Goal: Task Accomplishment & Management: Manage account settings

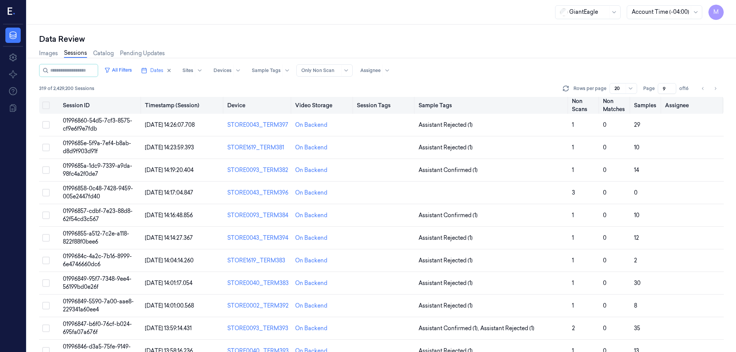
click at [47, 105] on button "Select all" at bounding box center [46, 106] width 8 height 8
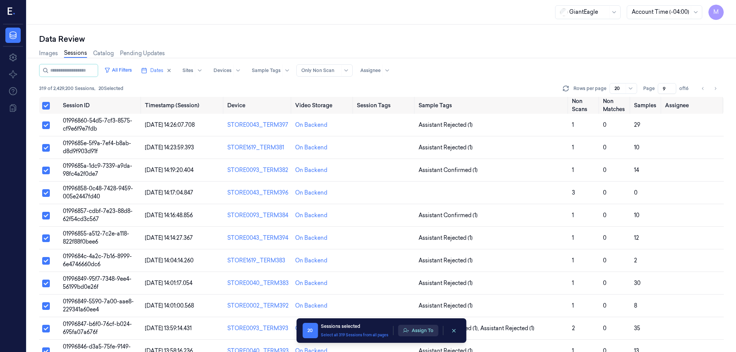
click at [425, 332] on button "Assign To" at bounding box center [418, 330] width 40 height 11
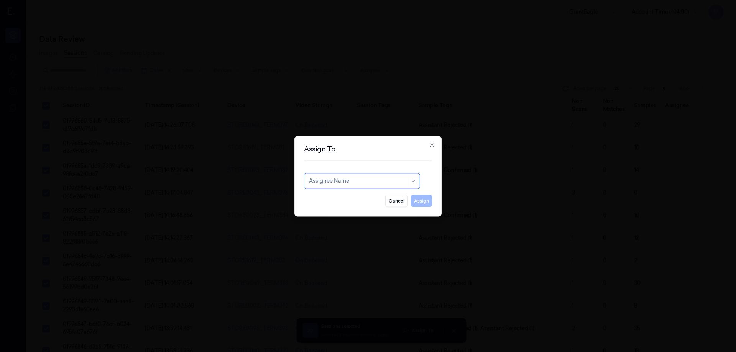
click at [360, 184] on div at bounding box center [358, 181] width 98 height 8
type input "sha"
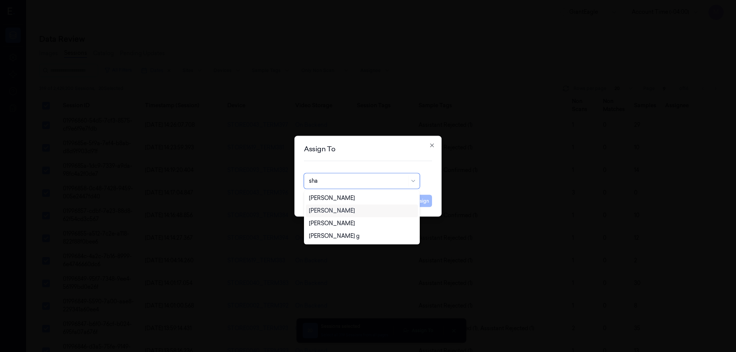
click at [350, 213] on div "[PERSON_NAME]" at bounding box center [332, 211] width 46 height 8
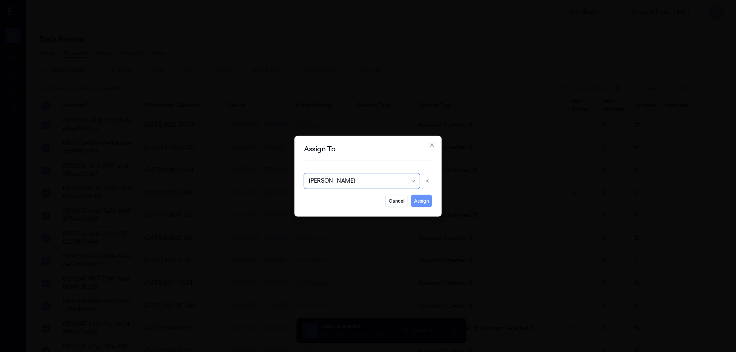
click at [421, 203] on button "Assign" at bounding box center [421, 201] width 21 height 12
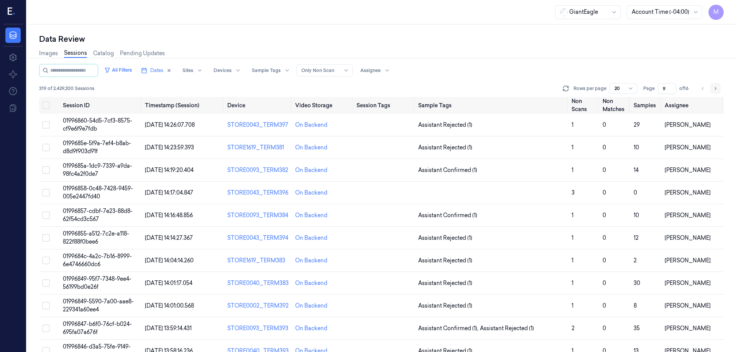
click at [712, 86] on button "Go to next page" at bounding box center [715, 88] width 11 height 11
type input "10"
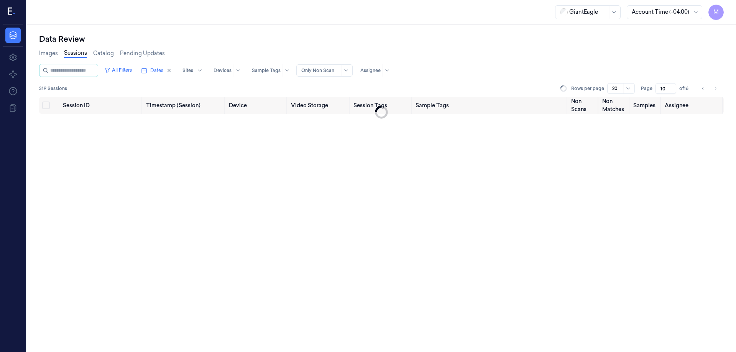
click at [581, 54] on div "Images Sessions Catalog Pending Updates" at bounding box center [381, 54] width 685 height 20
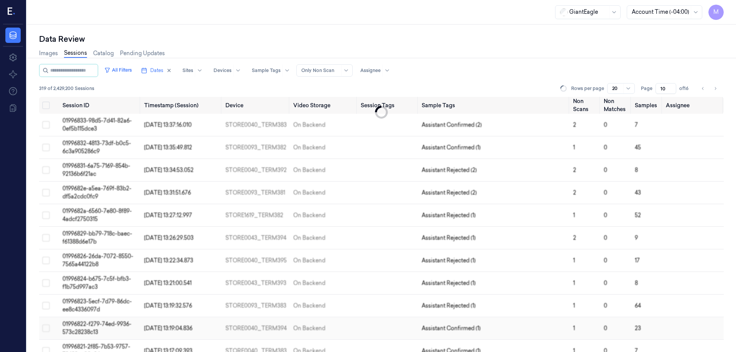
scroll to position [59, 0]
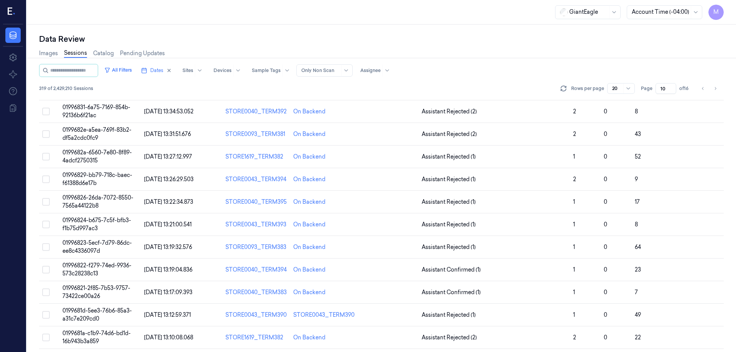
click at [428, 53] on div "Images Sessions Catalog Pending Updates" at bounding box center [381, 54] width 685 height 20
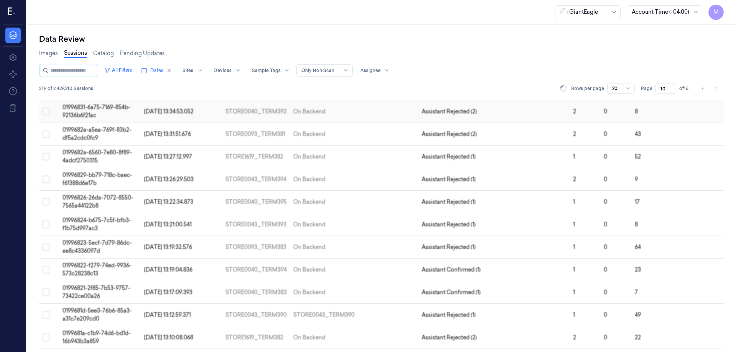
click at [43, 110] on button "Select row" at bounding box center [46, 112] width 8 height 8
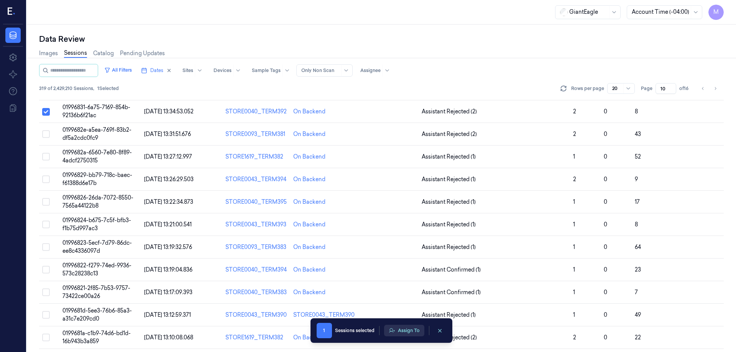
click at [408, 327] on button "Assign To" at bounding box center [404, 330] width 40 height 11
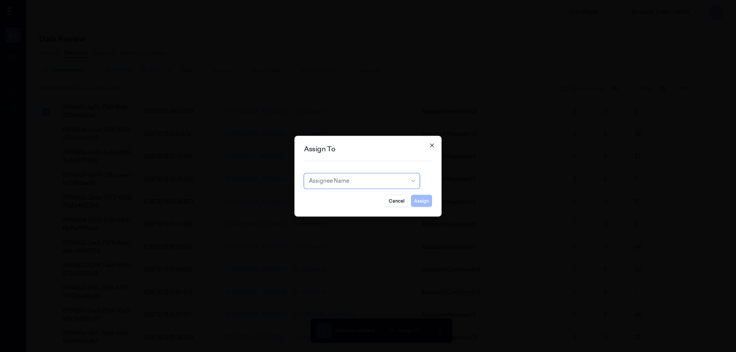
click at [431, 145] on icon "button" at bounding box center [432, 145] width 6 height 6
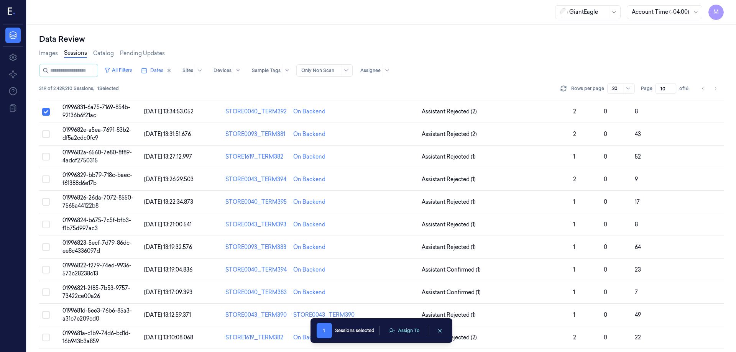
click at [37, 114] on div "Data Review Images Sessions Catalog Pending Updates All Filters Dates Sites Dev…" at bounding box center [381, 189] width 709 height 328
click at [44, 112] on button "Select row" at bounding box center [46, 112] width 8 height 8
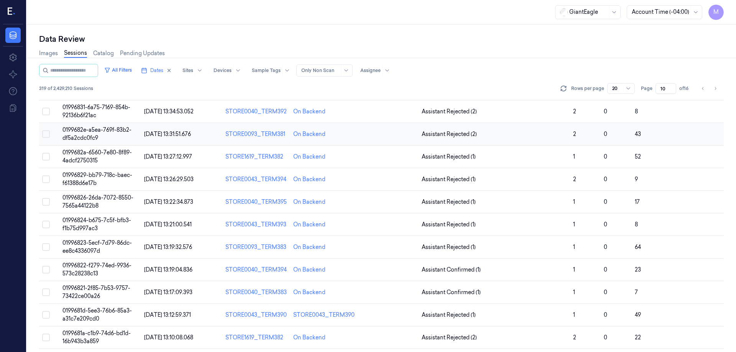
scroll to position [0, 0]
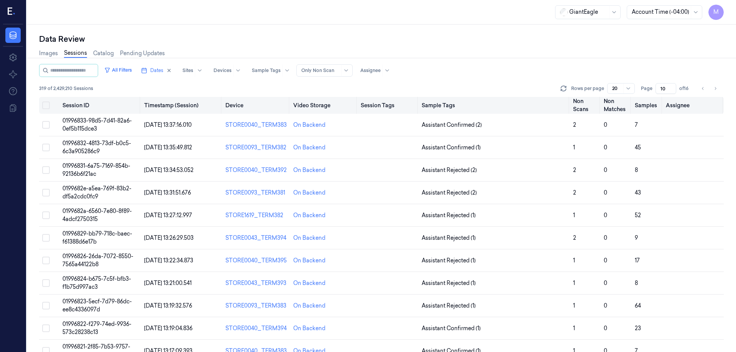
click at [46, 106] on button "Select all" at bounding box center [46, 106] width 8 height 8
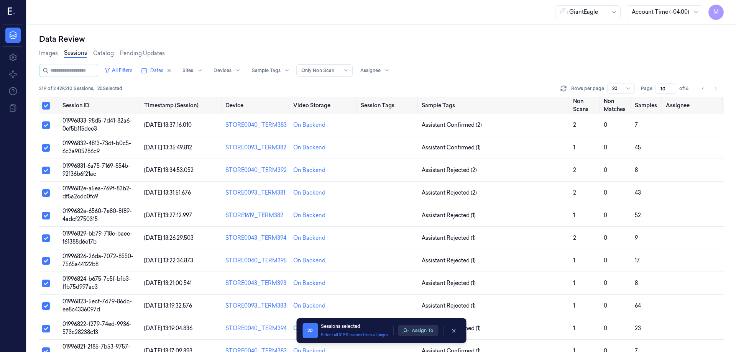
click at [413, 333] on button "Assign To" at bounding box center [418, 330] width 40 height 11
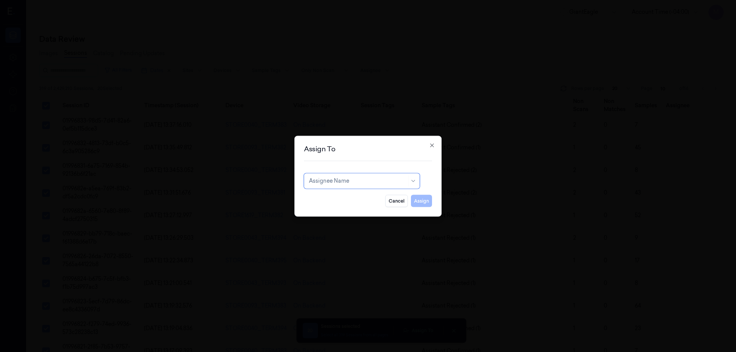
click at [335, 182] on div at bounding box center [358, 181] width 98 height 8
type input "AY"
click at [349, 198] on div "[PERSON_NAME]" at bounding box center [362, 198] width 106 height 8
click at [421, 204] on button "Assign" at bounding box center [421, 201] width 21 height 12
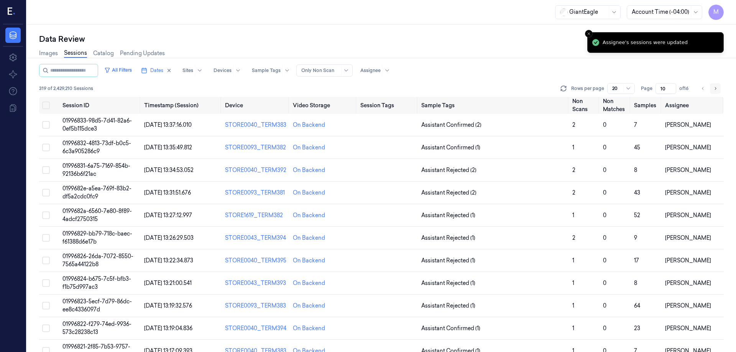
click at [711, 87] on button "Go to next page" at bounding box center [715, 88] width 11 height 11
type input "11"
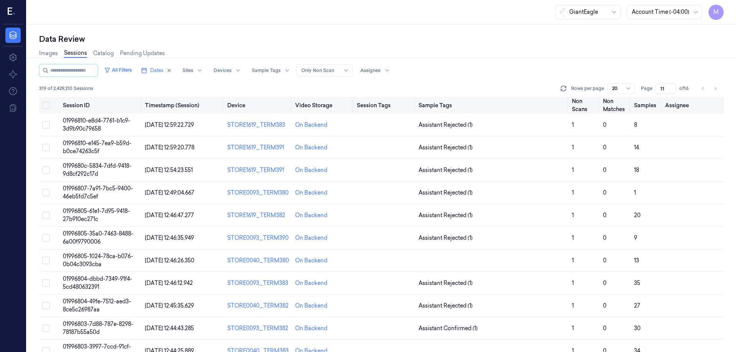
click at [47, 101] on th at bounding box center [49, 105] width 21 height 17
click at [45, 103] on button "Select all" at bounding box center [46, 106] width 8 height 8
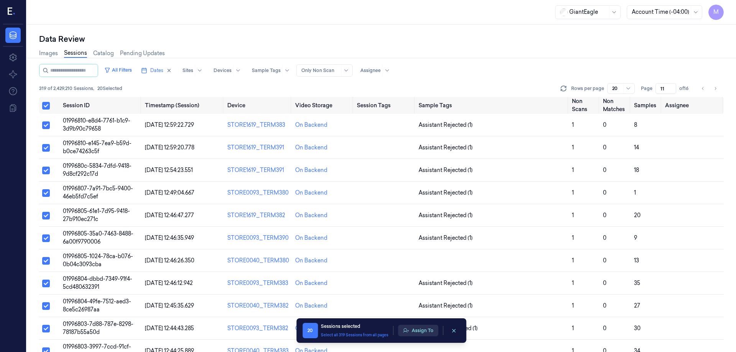
click at [415, 333] on button "Assign To" at bounding box center [418, 330] width 40 height 11
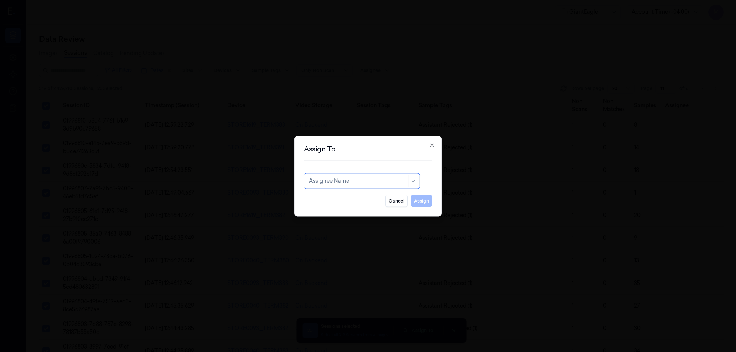
click at [367, 179] on div at bounding box center [358, 181] width 98 height 8
type input "SHA"
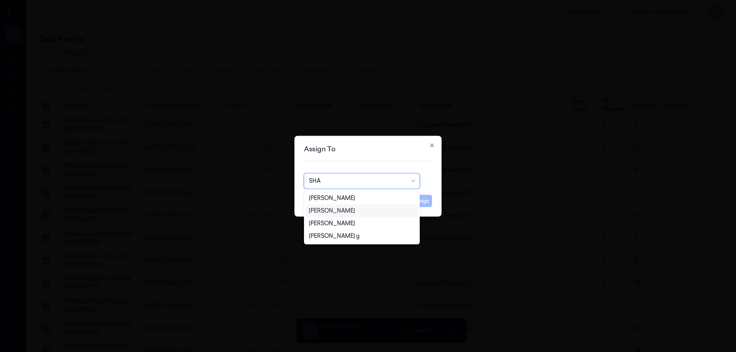
click at [355, 213] on div "[PERSON_NAME]" at bounding box center [332, 211] width 46 height 8
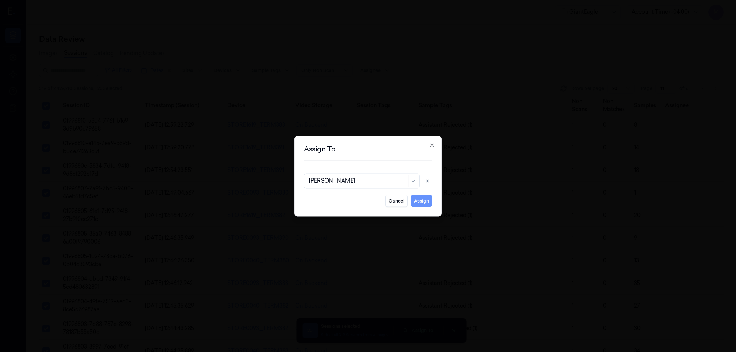
click at [416, 201] on button "Assign" at bounding box center [421, 201] width 21 height 12
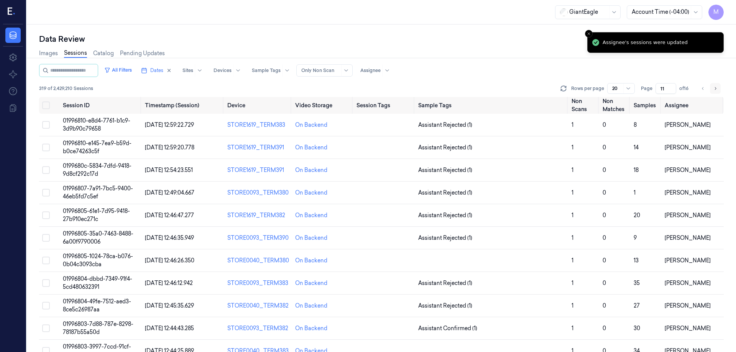
click at [711, 90] on button "Go to next page" at bounding box center [715, 88] width 11 height 11
type input "12"
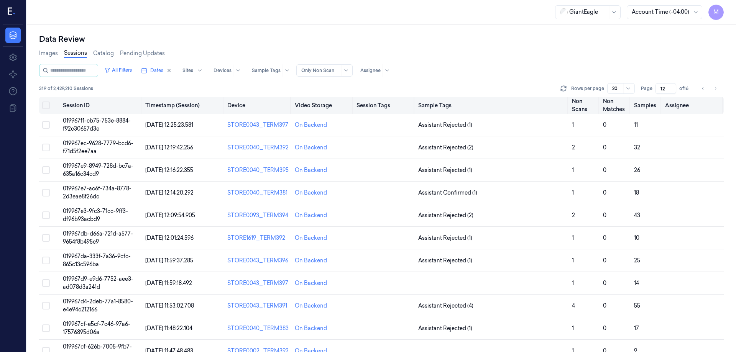
click at [45, 107] on button "Select all" at bounding box center [46, 106] width 8 height 8
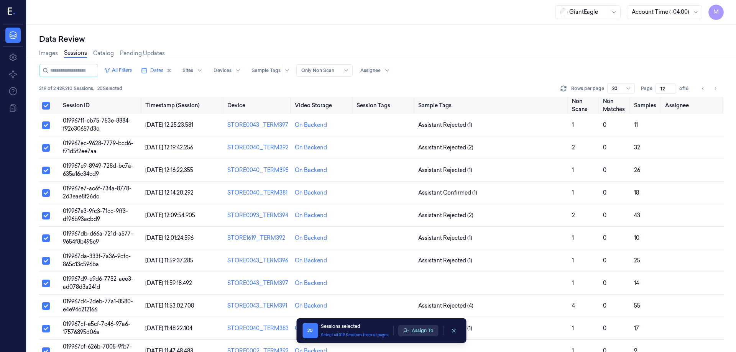
click at [422, 330] on button "Assign To" at bounding box center [418, 330] width 40 height 11
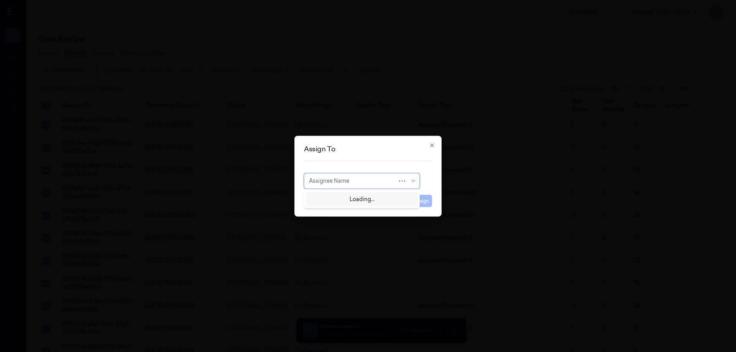
click at [374, 184] on div at bounding box center [353, 181] width 89 height 8
type input "CO"
click at [366, 199] on div "compli balaji" at bounding box center [362, 198] width 106 height 8
click at [422, 200] on button "Assign" at bounding box center [421, 201] width 21 height 12
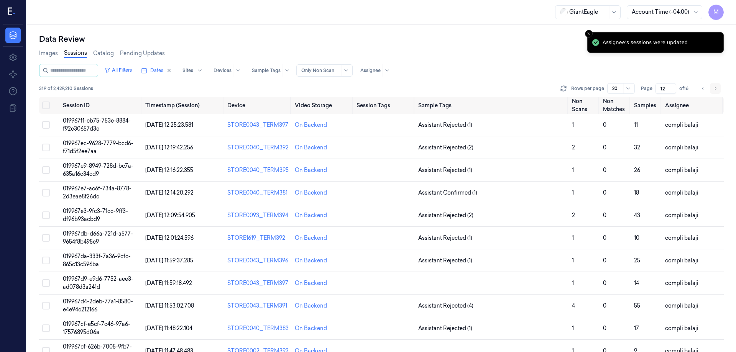
click at [715, 89] on icon "Go to next page" at bounding box center [715, 88] width 5 height 6
type input "13"
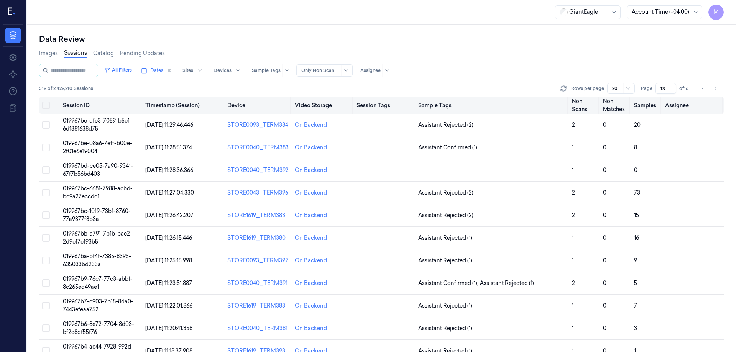
click at [47, 105] on button "Select all" at bounding box center [46, 106] width 8 height 8
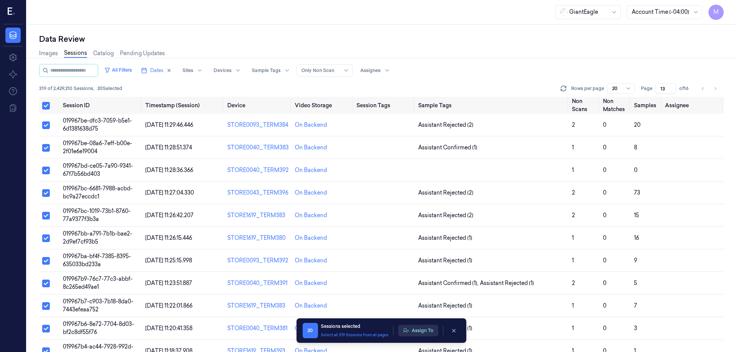
click at [427, 332] on button "Assign To" at bounding box center [418, 330] width 40 height 11
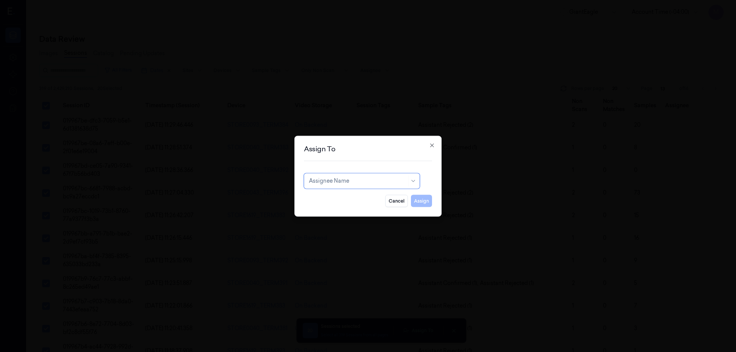
click at [394, 186] on div "Assignee Name" at bounding box center [362, 180] width 116 height 15
type input "PAV"
click at [337, 203] on div "[PERSON_NAME] kb" at bounding box center [362, 198] width 112 height 13
click at [420, 206] on button "Assign" at bounding box center [421, 201] width 21 height 12
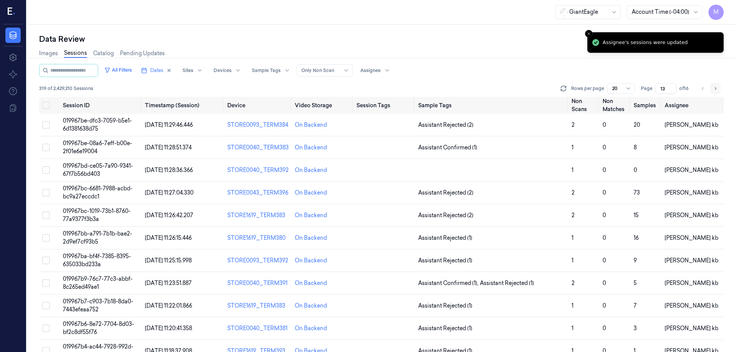
click at [713, 91] on icon "Go to next page" at bounding box center [715, 88] width 5 height 6
type input "14"
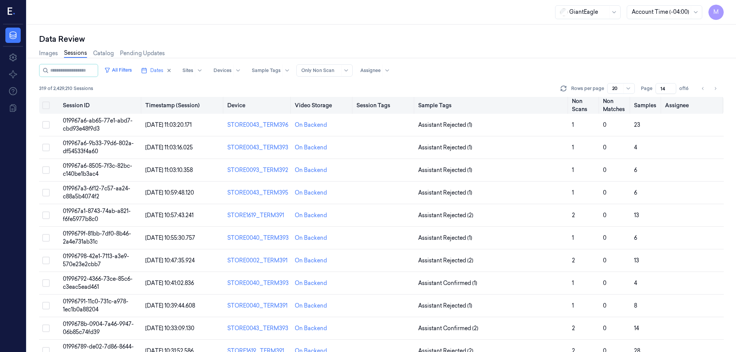
click at [44, 108] on button "Select all" at bounding box center [46, 106] width 8 height 8
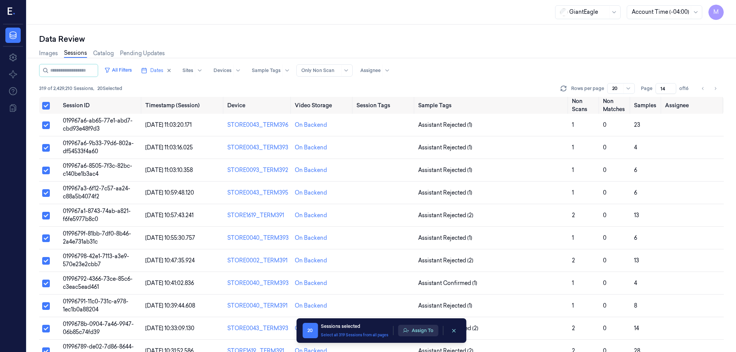
click at [429, 334] on button "Assign To" at bounding box center [418, 330] width 40 height 11
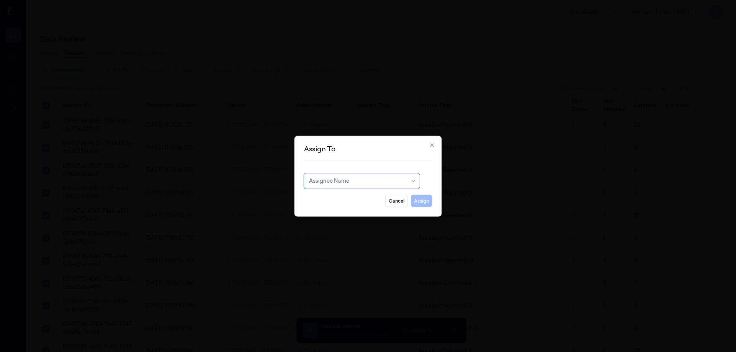
click at [351, 183] on div at bounding box center [358, 181] width 98 height 8
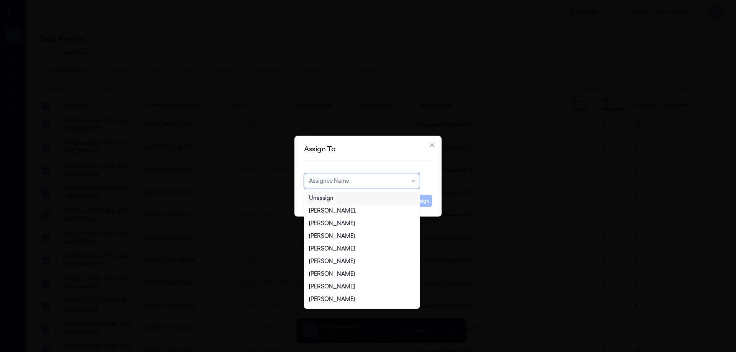
type input "T"
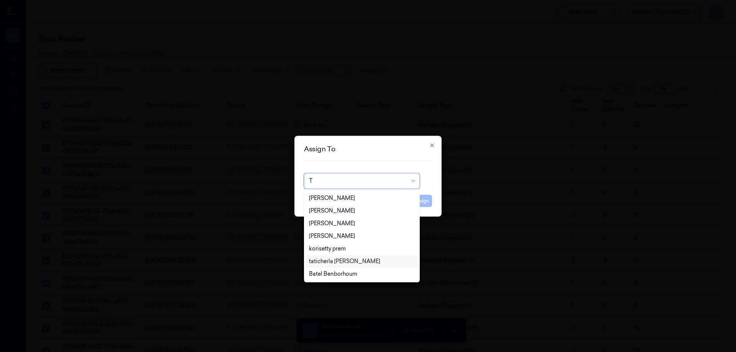
click at [340, 259] on div "taticherla [PERSON_NAME]" at bounding box center [344, 262] width 71 height 8
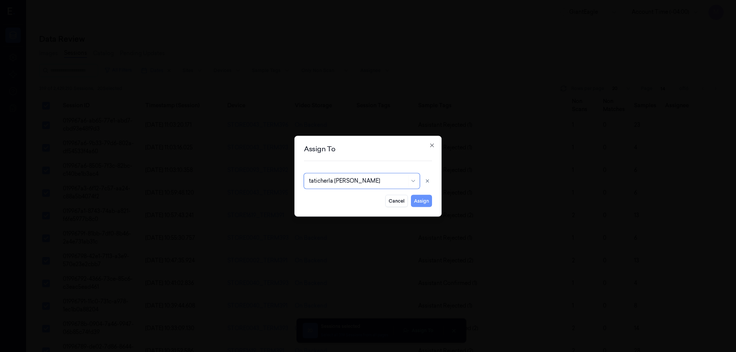
click at [419, 202] on button "Assign" at bounding box center [421, 201] width 21 height 12
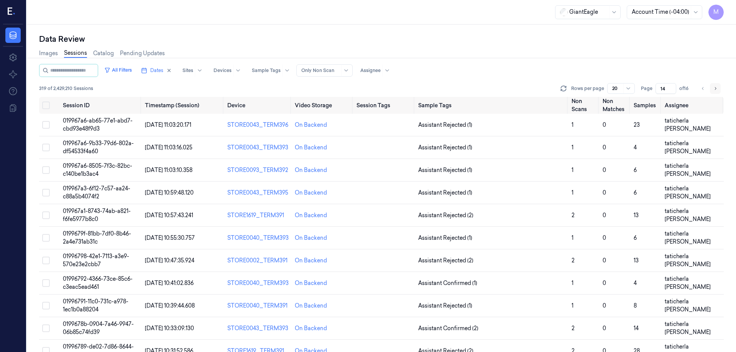
click at [718, 87] on button "Go to next page" at bounding box center [715, 88] width 11 height 11
type input "15"
